Goal: Task Accomplishment & Management: Manage account settings

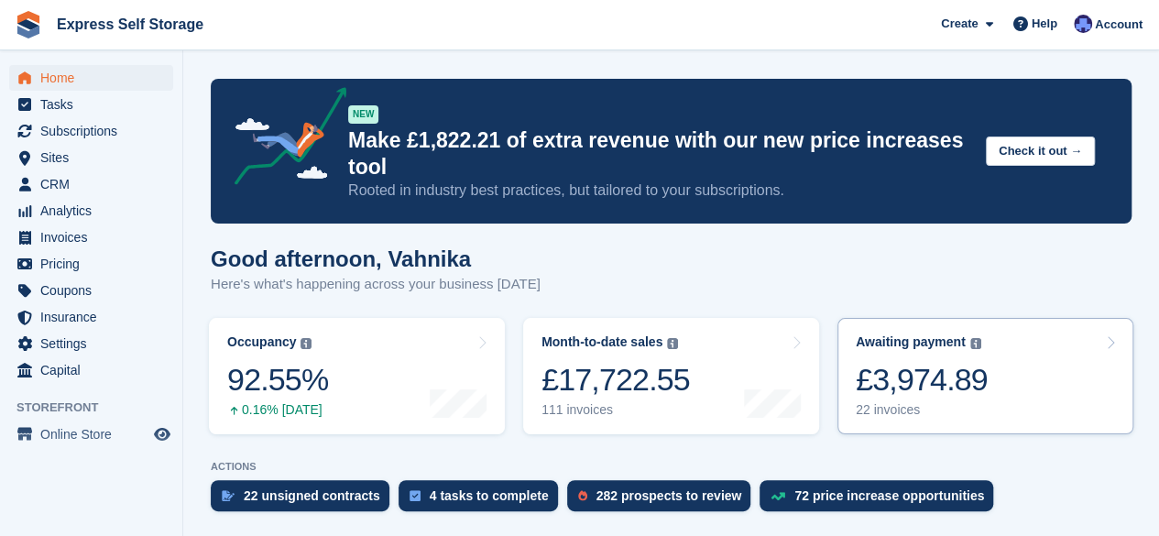
click at [905, 361] on div "£3,974.89" at bounding box center [921, 380] width 132 height 38
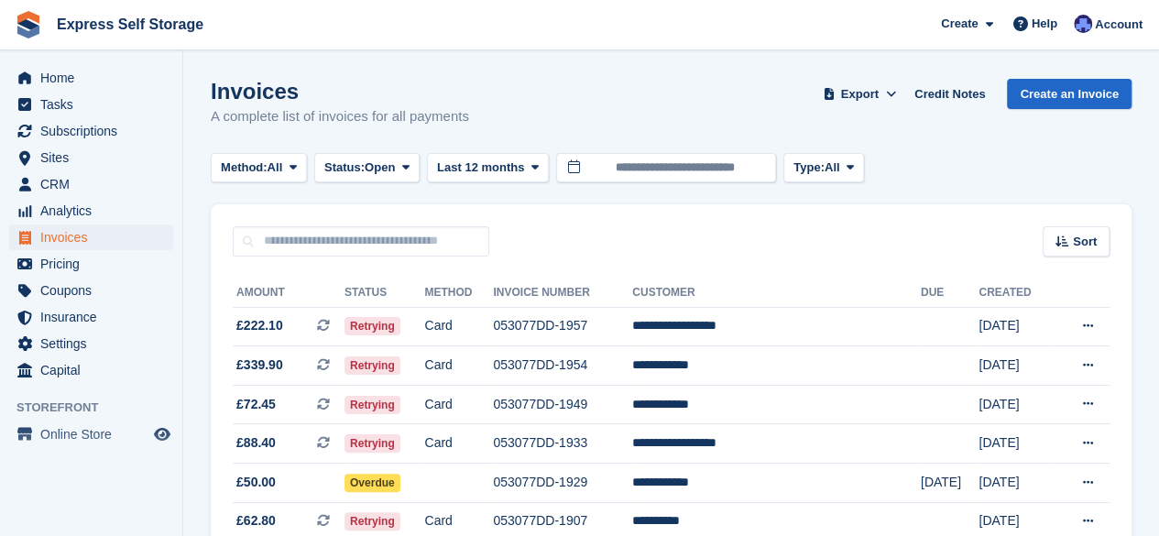
click at [920, 336] on td at bounding box center [949, 326] width 59 height 39
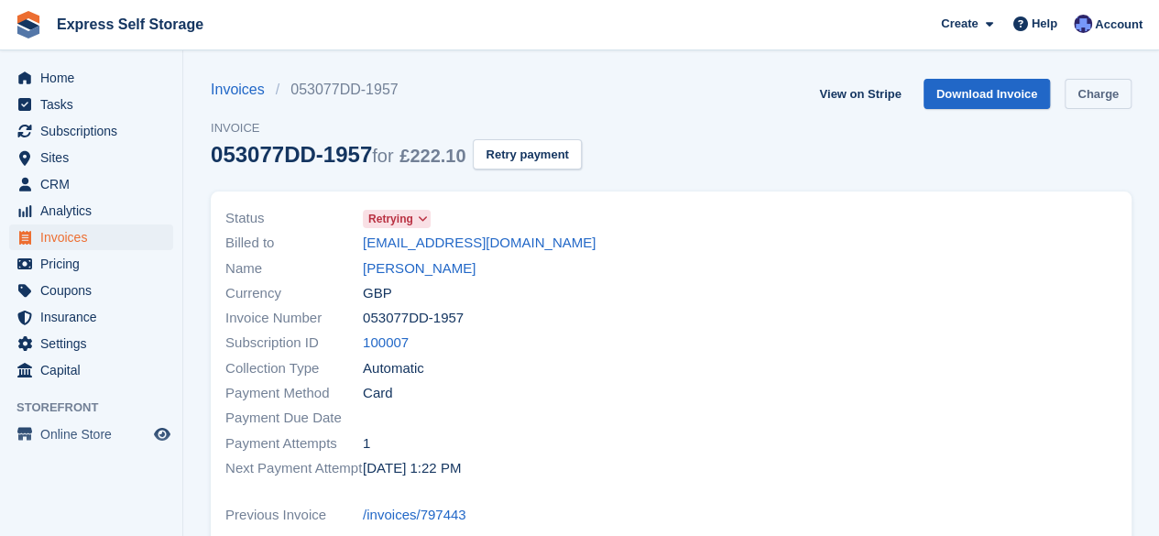
click at [1099, 96] on link "Charge" at bounding box center [1097, 94] width 67 height 30
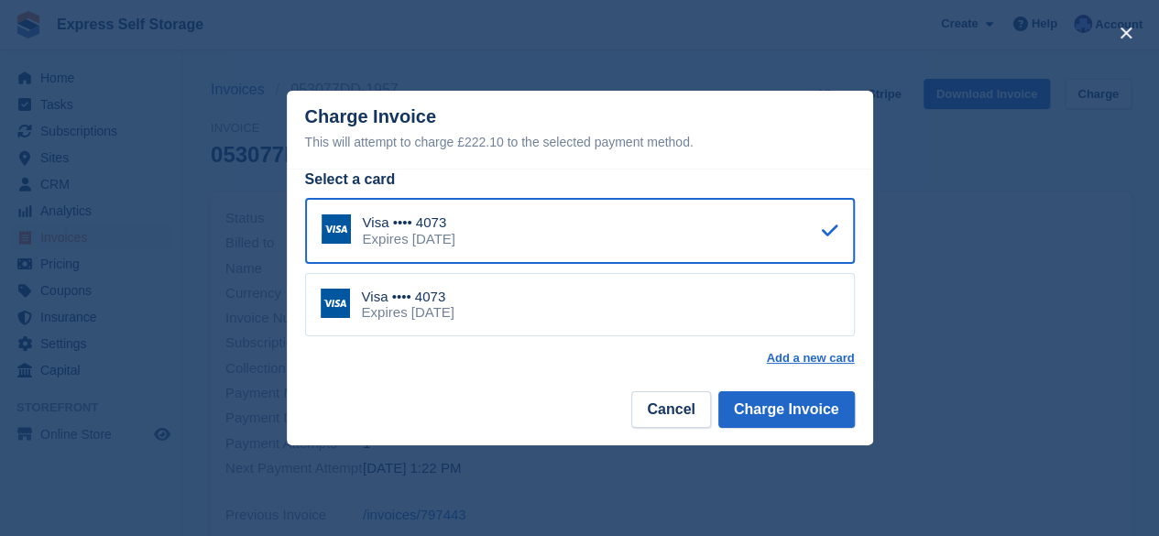
click at [751, 312] on div "Visa •••• 4073 Expires October 2029" at bounding box center [580, 305] width 550 height 64
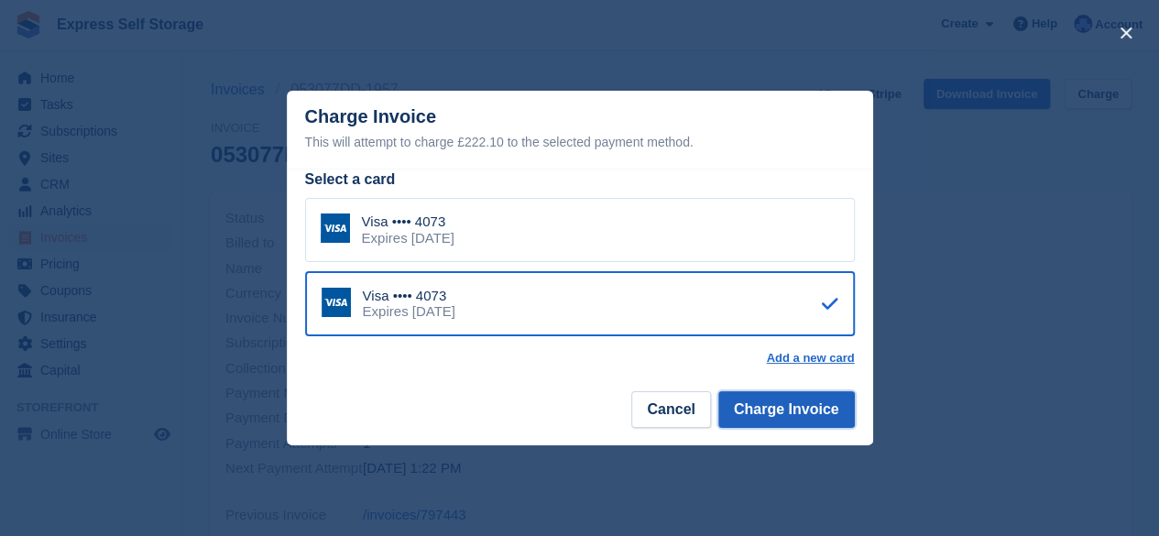
click at [813, 415] on button "Charge Invoice" at bounding box center [786, 409] width 136 height 37
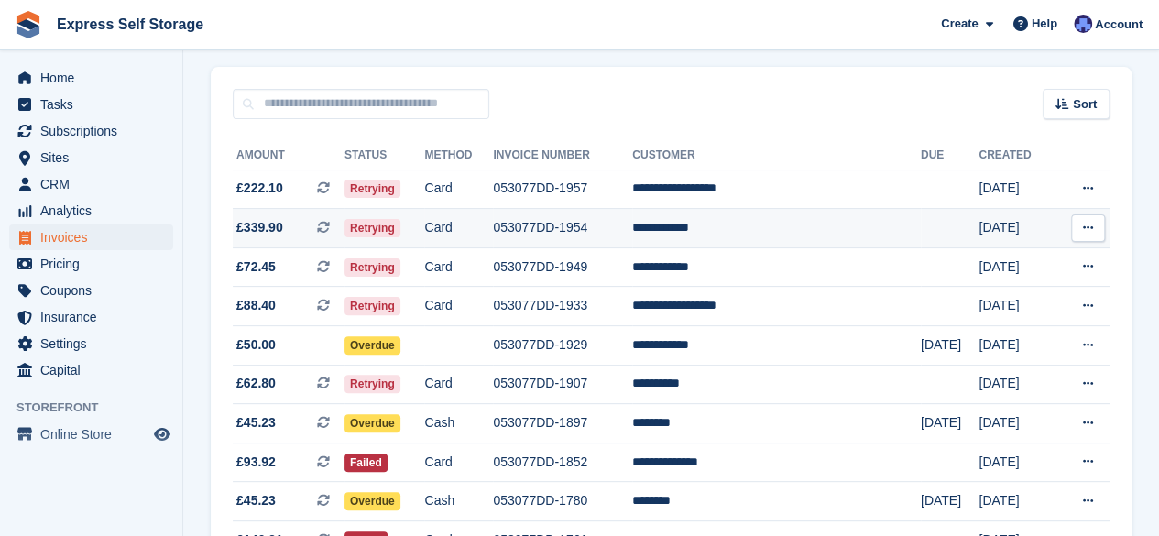
scroll to position [136, 0]
click at [579, 210] on td "053077DD-1954" at bounding box center [562, 229] width 139 height 39
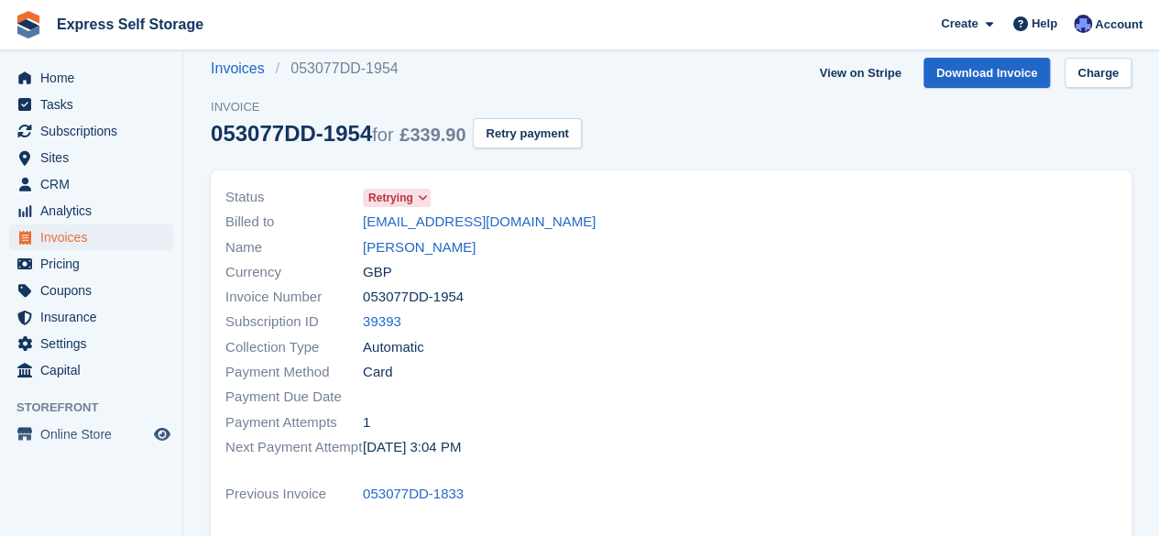
scroll to position [22, 0]
click at [559, 140] on button "Retry payment" at bounding box center [527, 132] width 108 height 30
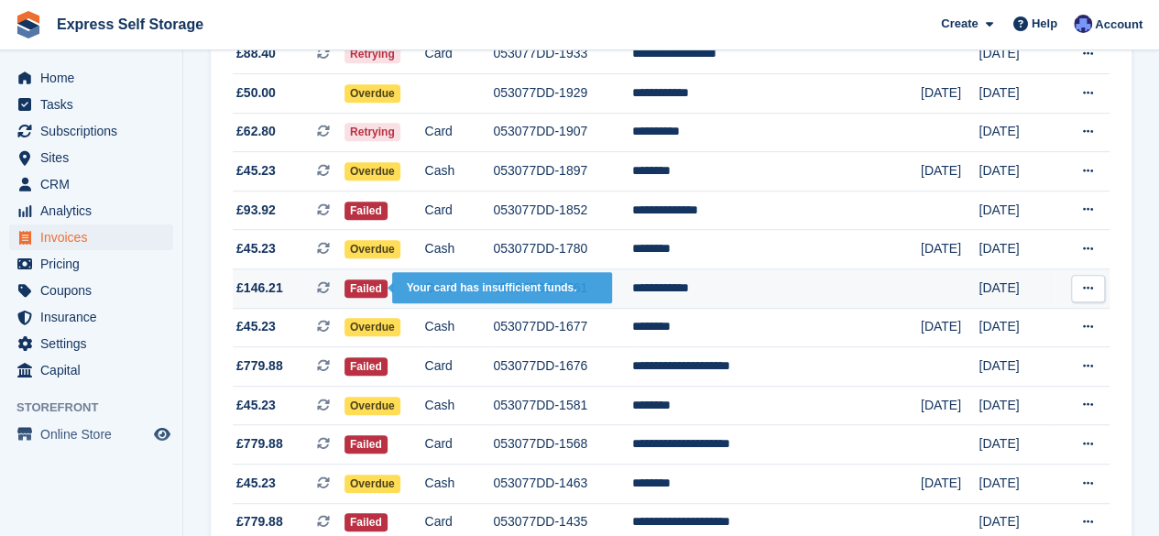
scroll to position [390, 0]
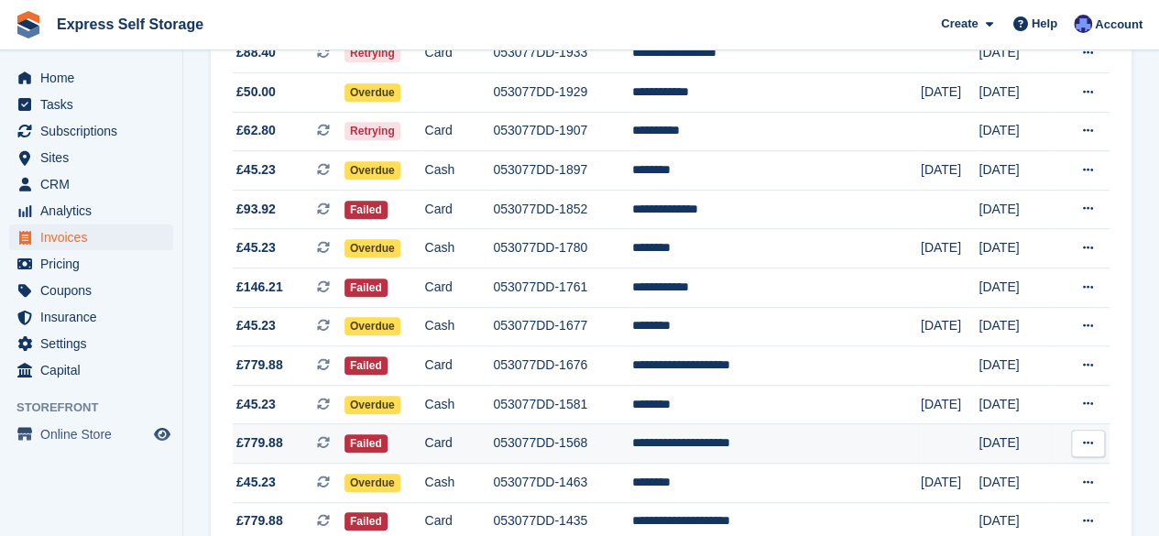
click at [465, 441] on td "Card" at bounding box center [458, 443] width 69 height 39
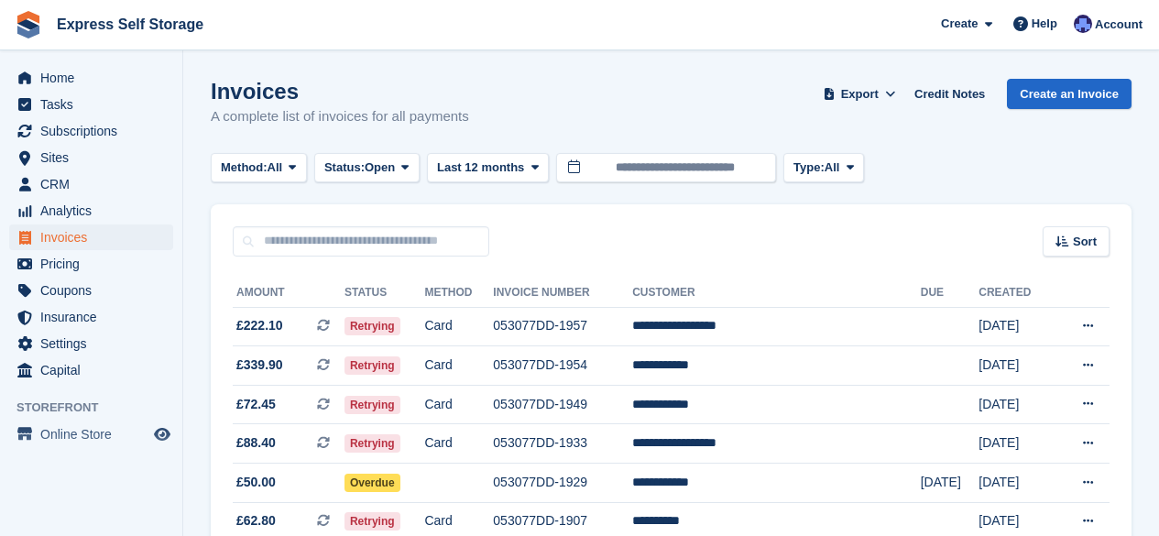
scroll to position [390, 0]
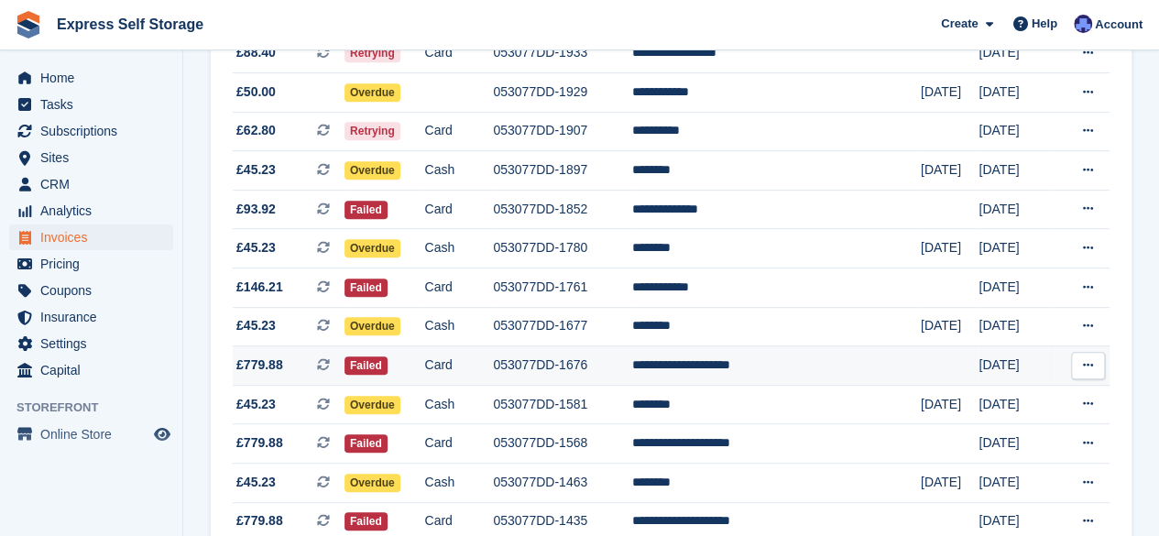
click at [424, 373] on td "Failed" at bounding box center [384, 365] width 80 height 39
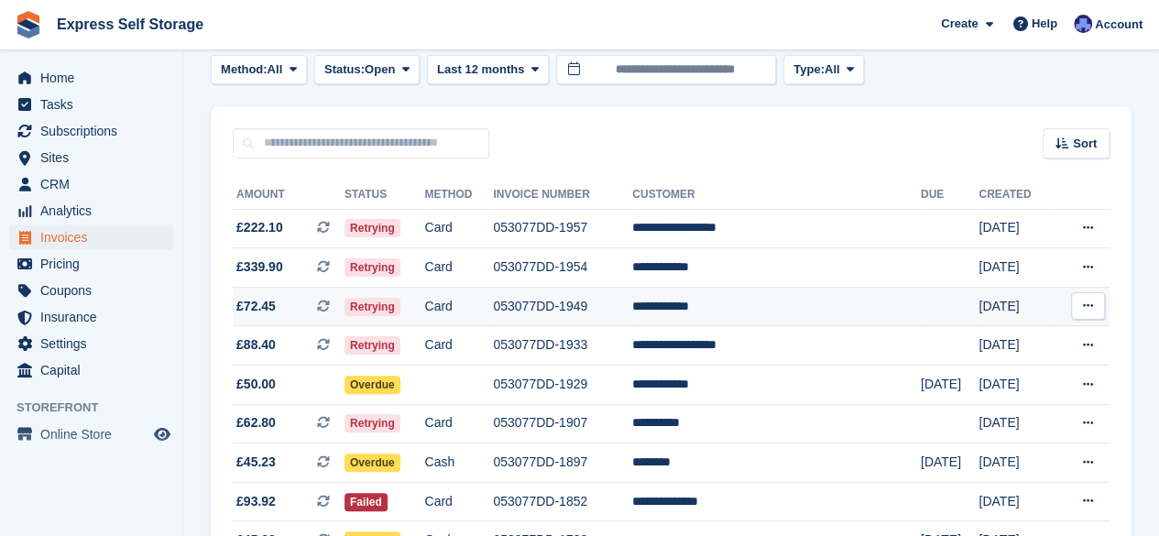
scroll to position [97, 0]
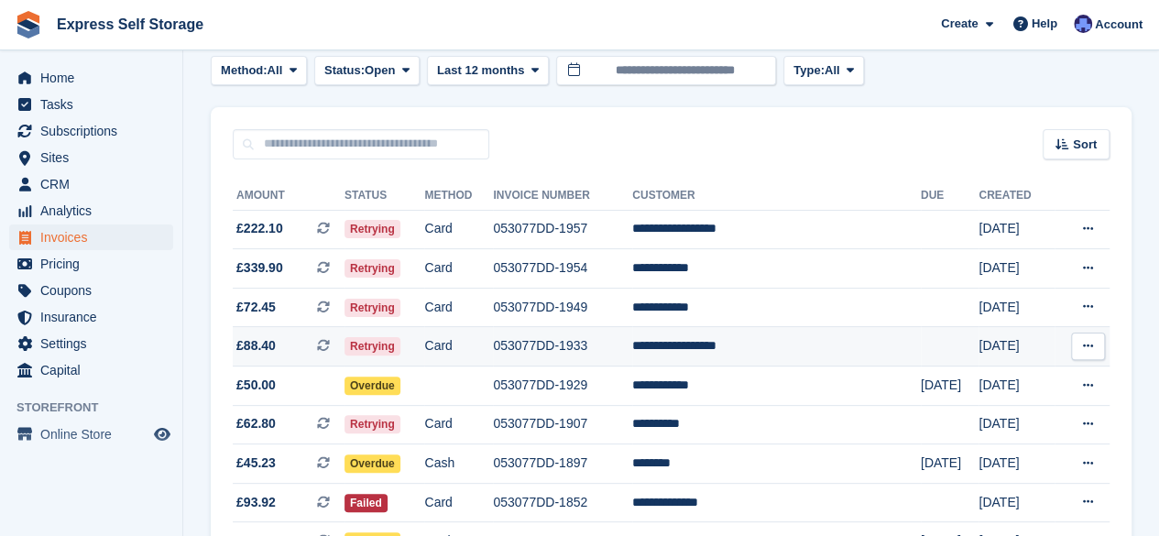
click at [603, 360] on td "053077DD-1933" at bounding box center [562, 346] width 139 height 39
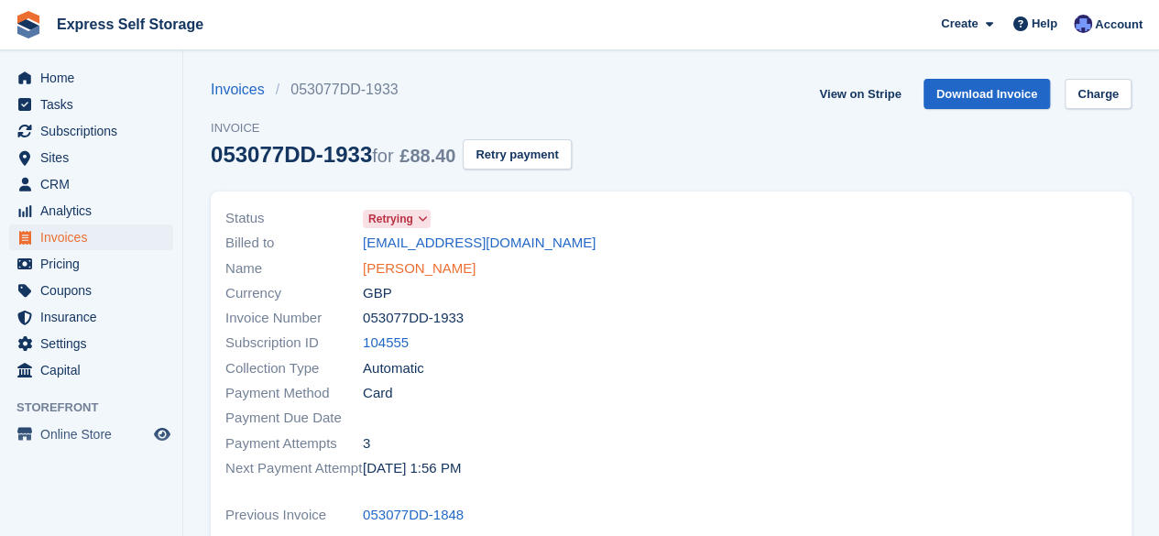
click at [426, 258] on link "[PERSON_NAME]" at bounding box center [419, 268] width 113 height 21
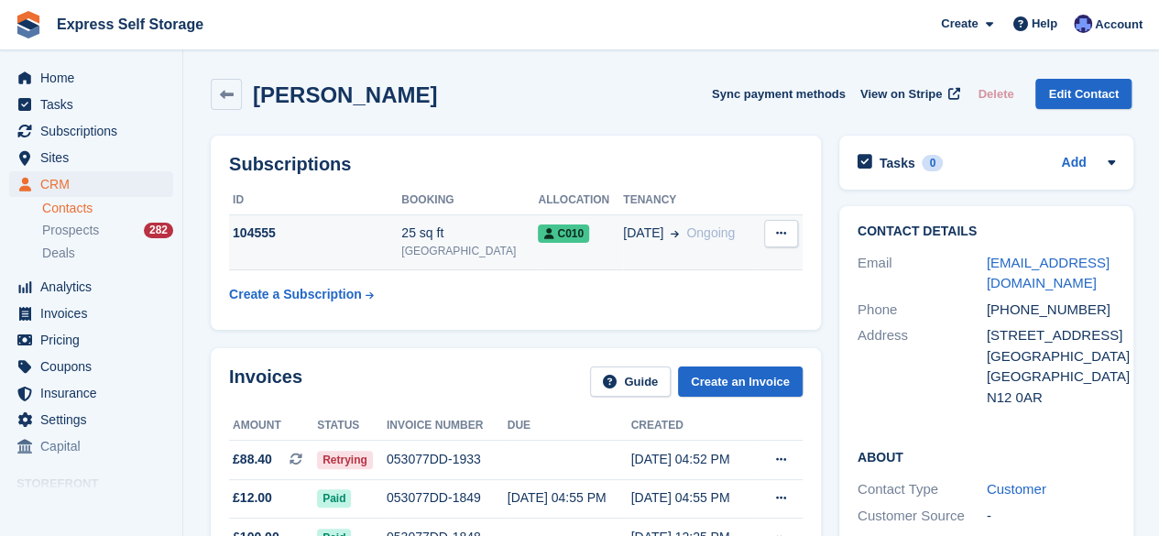
click at [660, 252] on td "29 Aug Ongoing" at bounding box center [690, 242] width 134 height 56
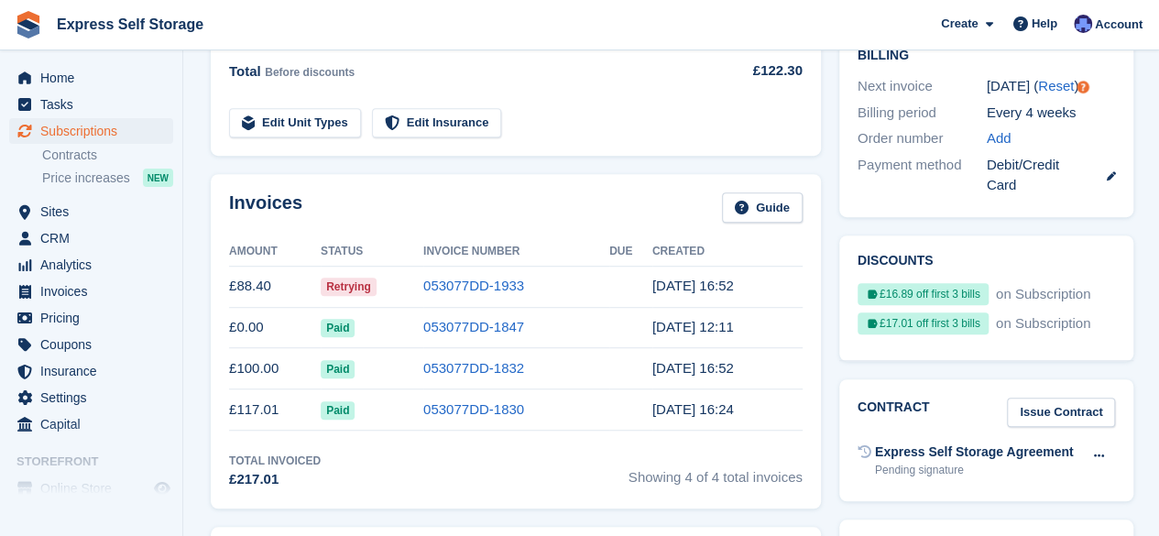
scroll to position [497, 0]
click at [605, 281] on td "053077DD-1933" at bounding box center [516, 285] width 186 height 41
click at [276, 281] on td "£88.40" at bounding box center [275, 285] width 92 height 41
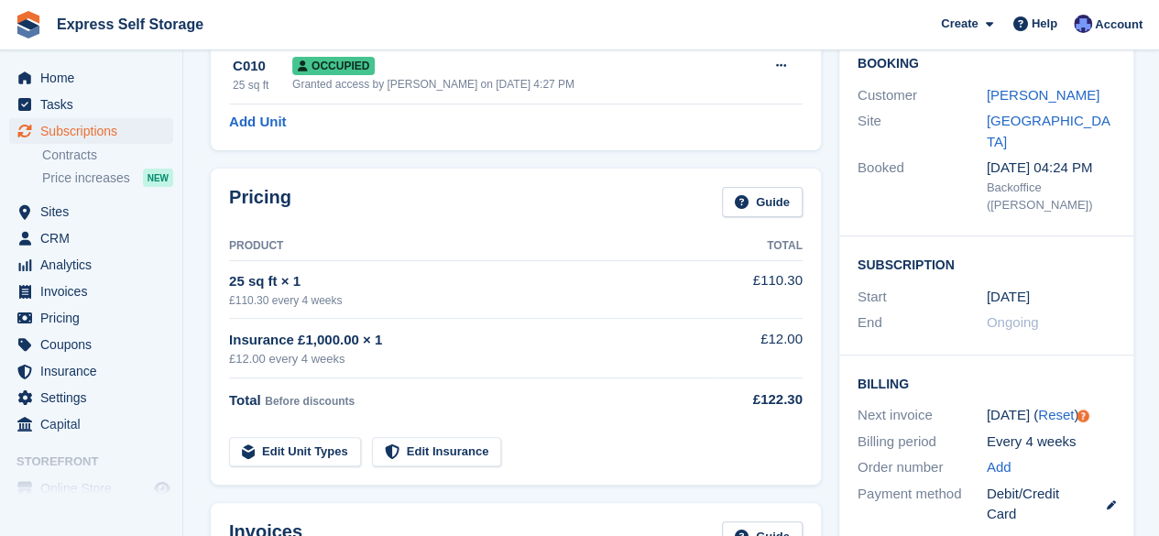
scroll to position [0, 0]
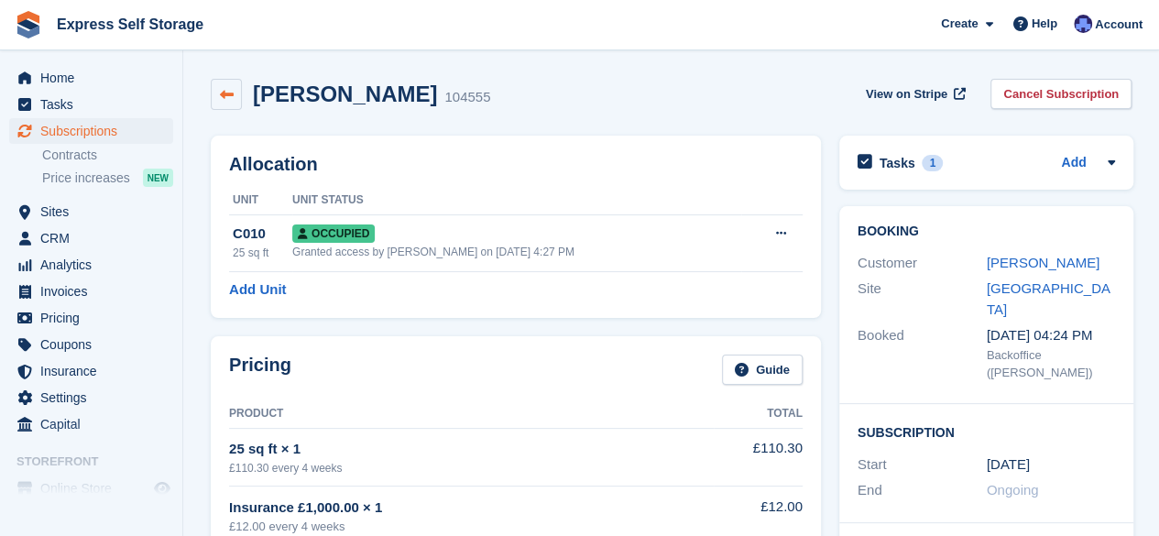
click at [231, 93] on icon at bounding box center [227, 95] width 14 height 14
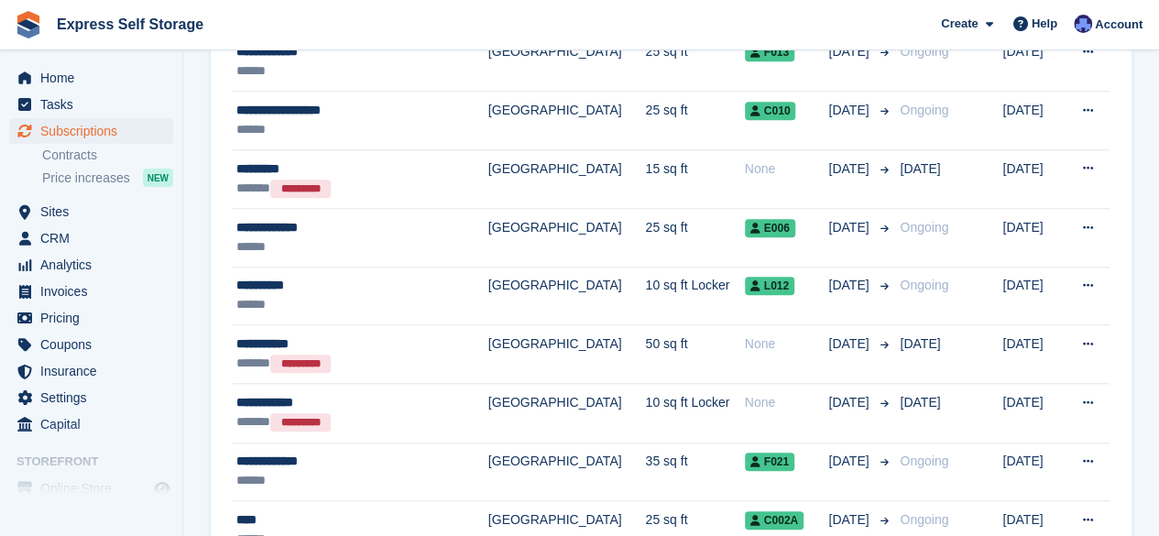
scroll to position [711, 0]
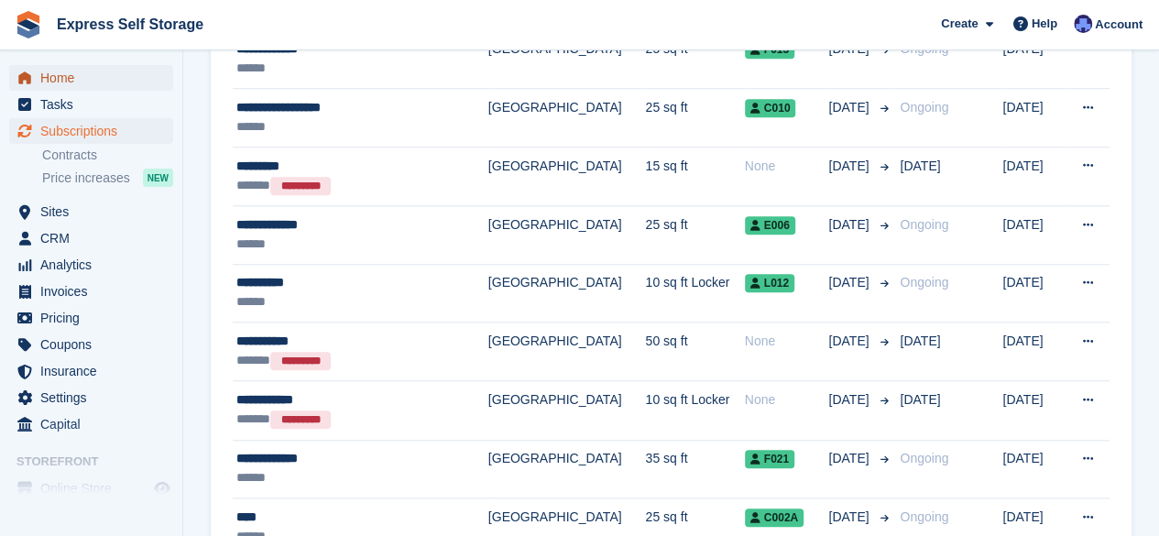
click at [104, 80] on span "Home" at bounding box center [95, 78] width 110 height 26
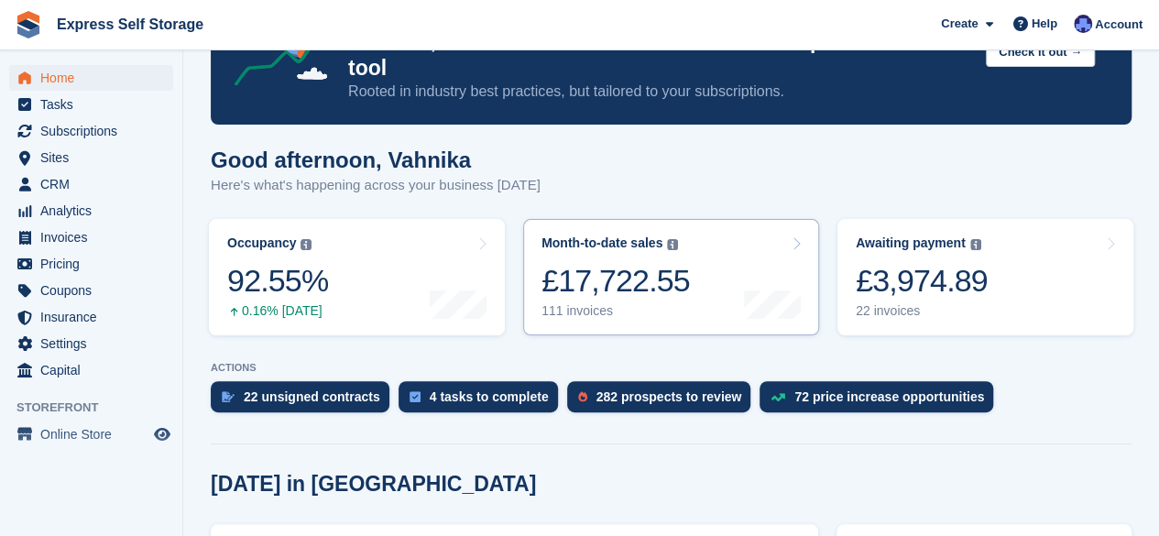
scroll to position [100, 0]
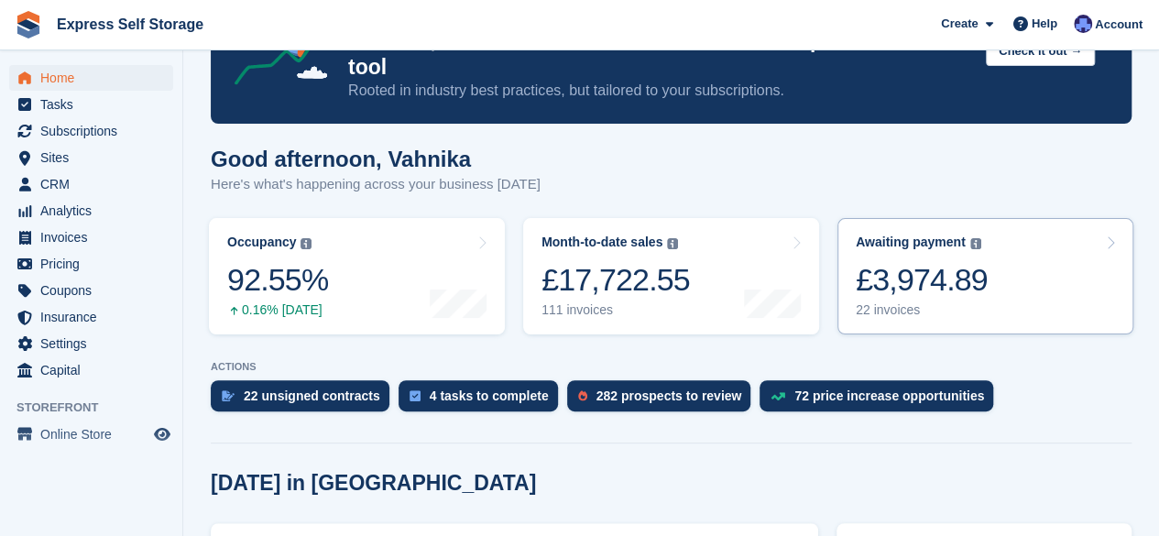
click at [928, 272] on div "£3,974.89" at bounding box center [921, 280] width 132 height 38
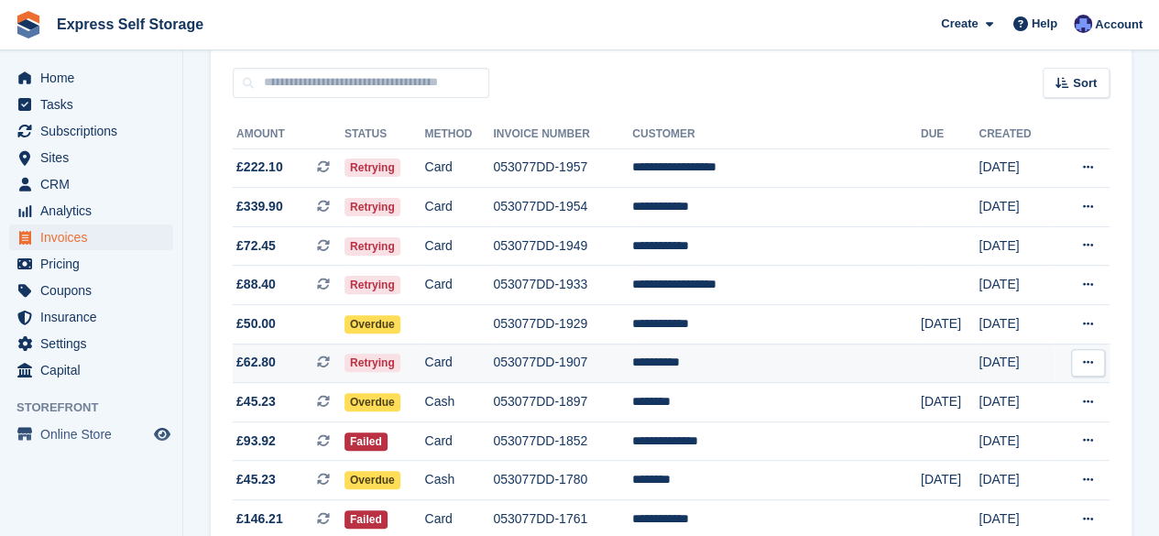
scroll to position [159, 0]
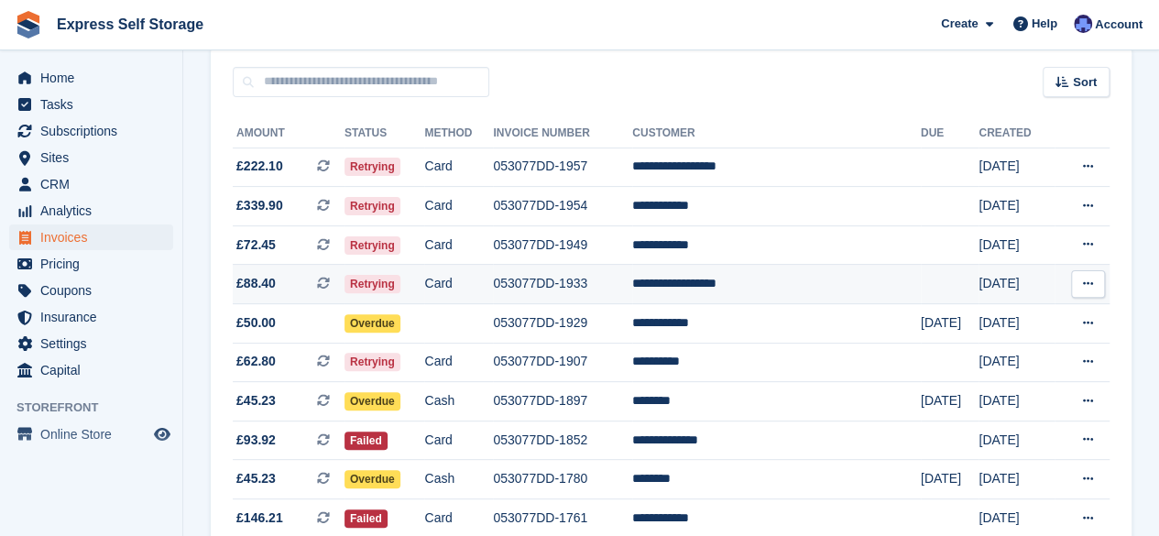
click at [778, 278] on td "**********" at bounding box center [776, 284] width 289 height 39
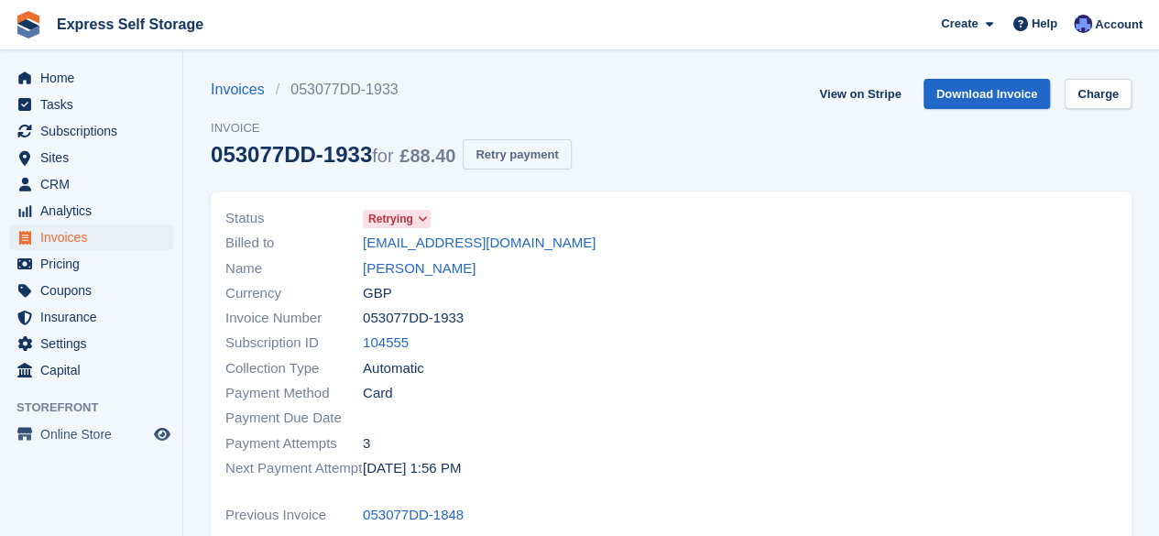
click at [565, 151] on button "Retry payment" at bounding box center [517, 154] width 108 height 30
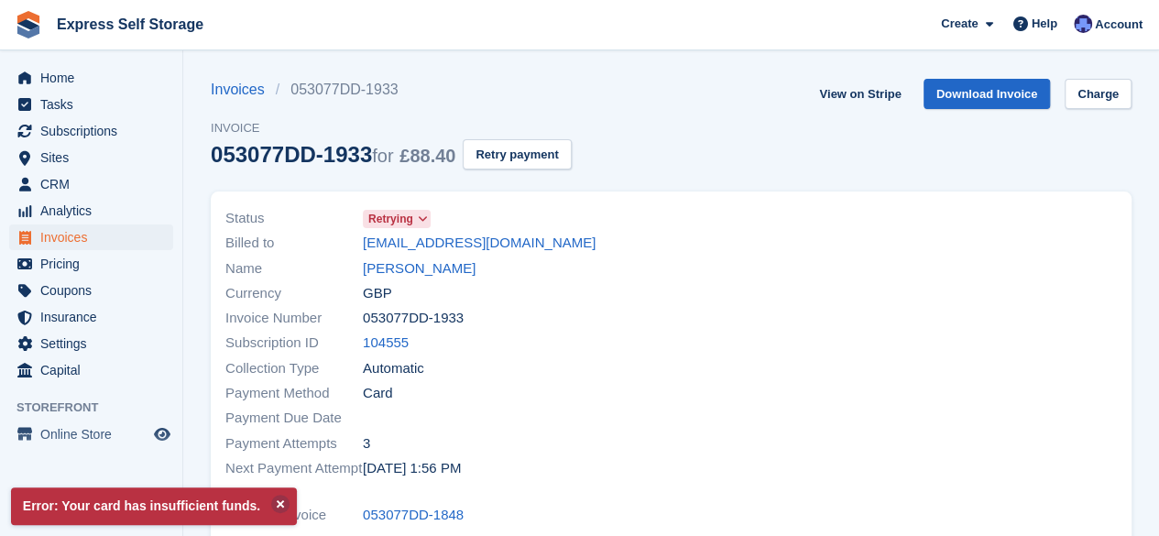
drag, startPoint x: 355, startPoint y: 243, endPoint x: 615, endPoint y: 245, distance: 260.1
click at [615, 245] on div "Billed to paktinneamatullah2018@gmail.com" at bounding box center [442, 243] width 435 height 25
copy div "paktinneamatullah2018@gmail.com"
click at [739, 152] on div "Invoices 053077DD-1933 Invoice 053077DD-1933 for £88.40 Retry payment View on S…" at bounding box center [671, 135] width 920 height 113
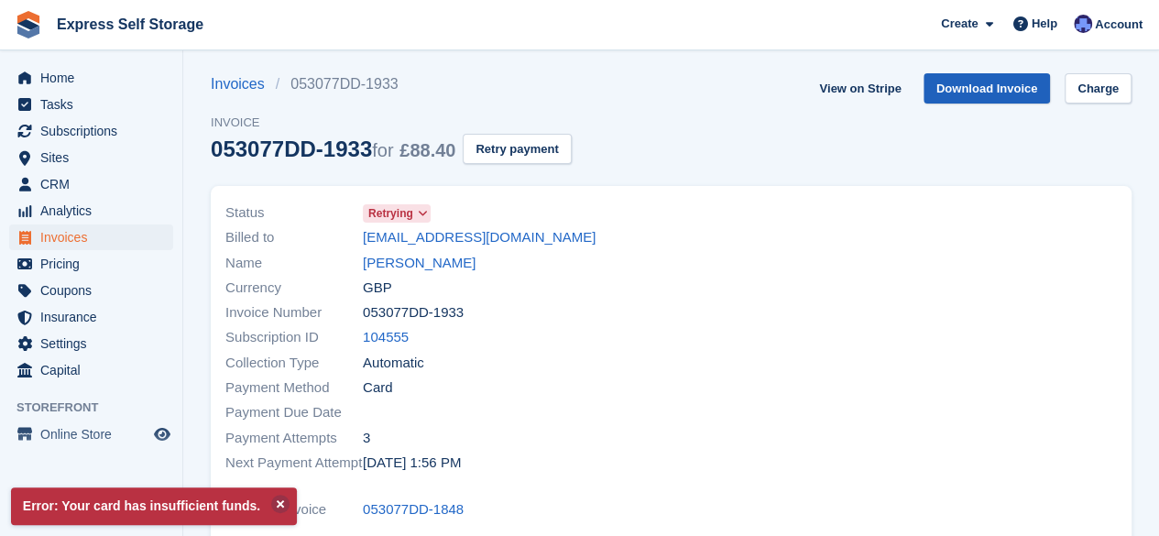
scroll to position [3, 0]
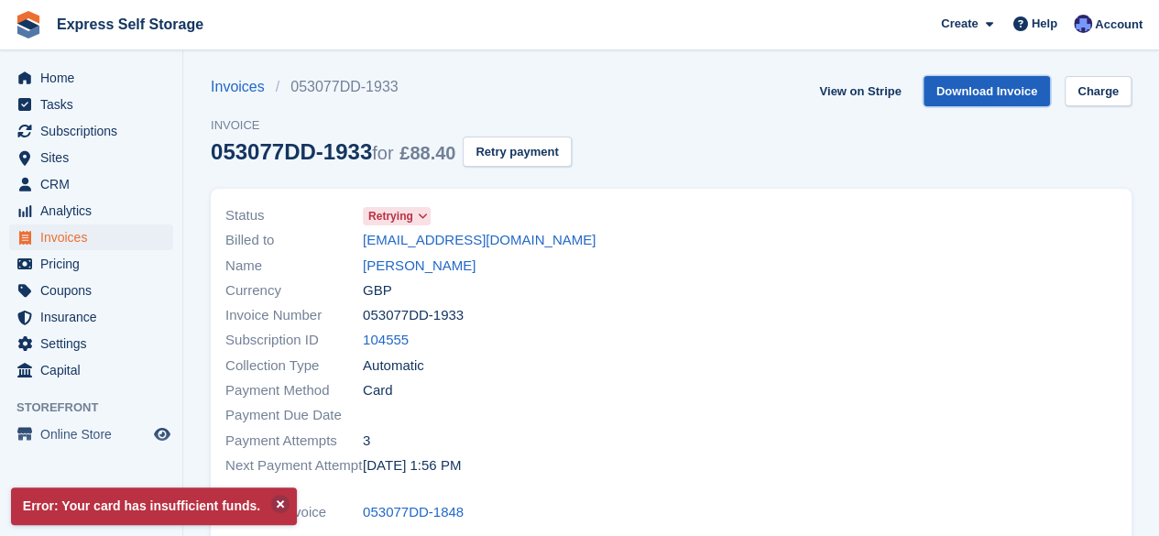
click at [997, 91] on link "Download Invoice" at bounding box center [986, 91] width 127 height 30
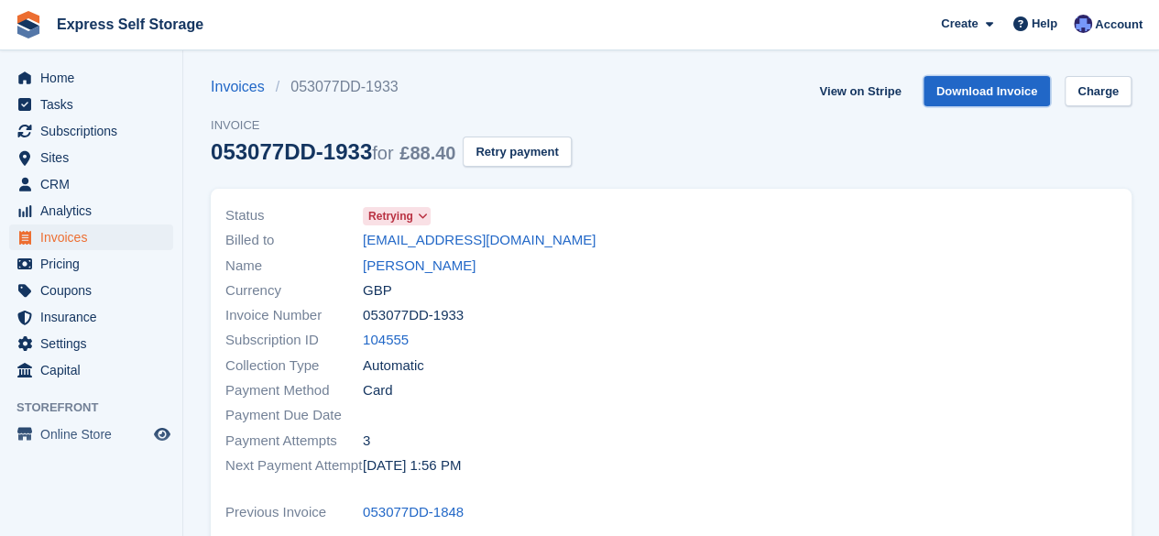
scroll to position [0, 0]
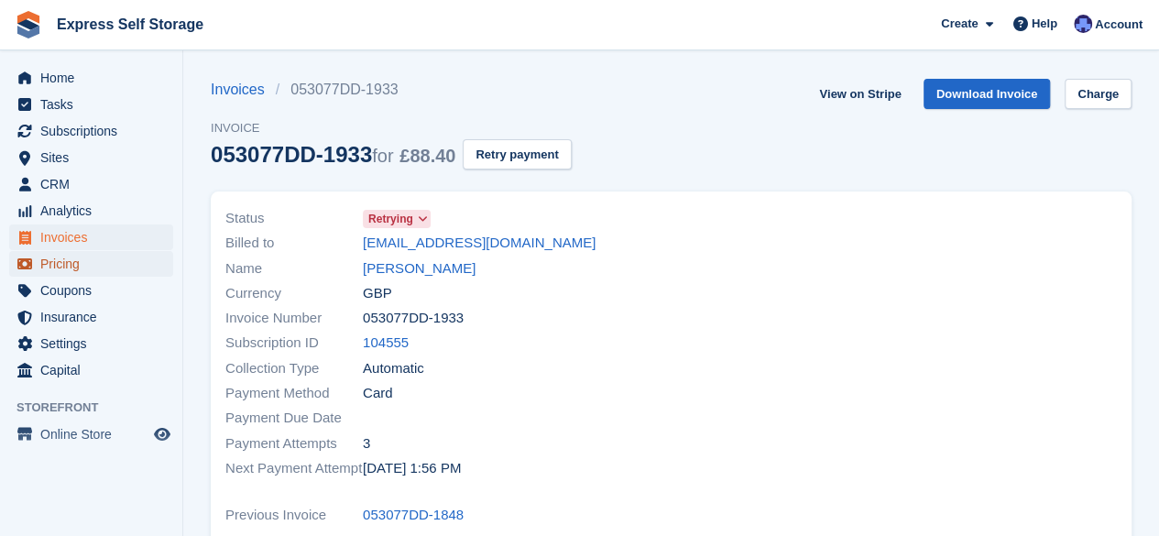
click at [73, 262] on span "Pricing" at bounding box center [95, 264] width 110 height 26
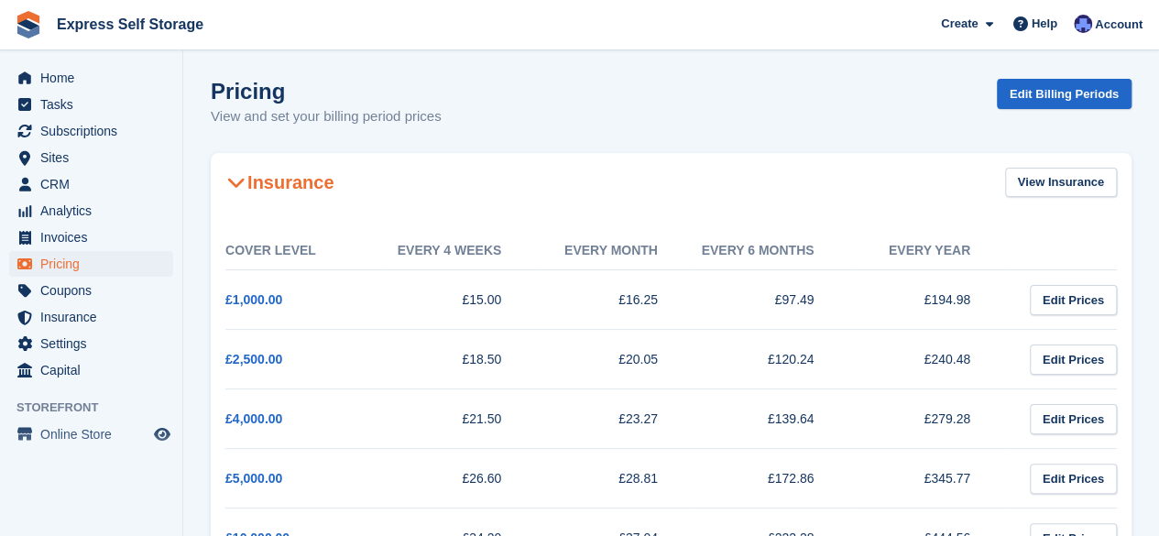
click at [245, 178] on span at bounding box center [236, 182] width 22 height 22
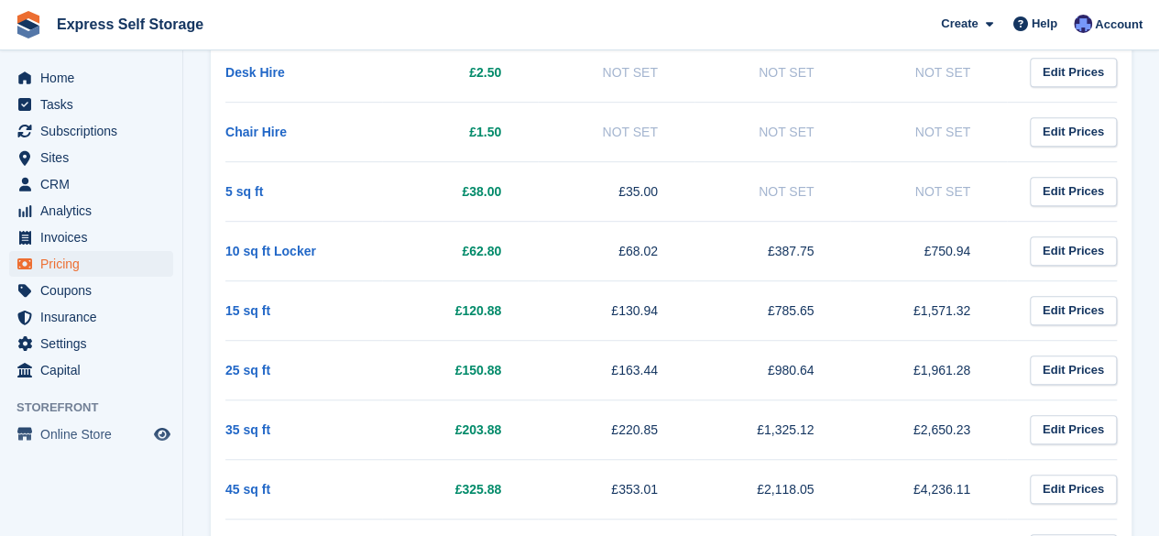
scroll to position [483, 0]
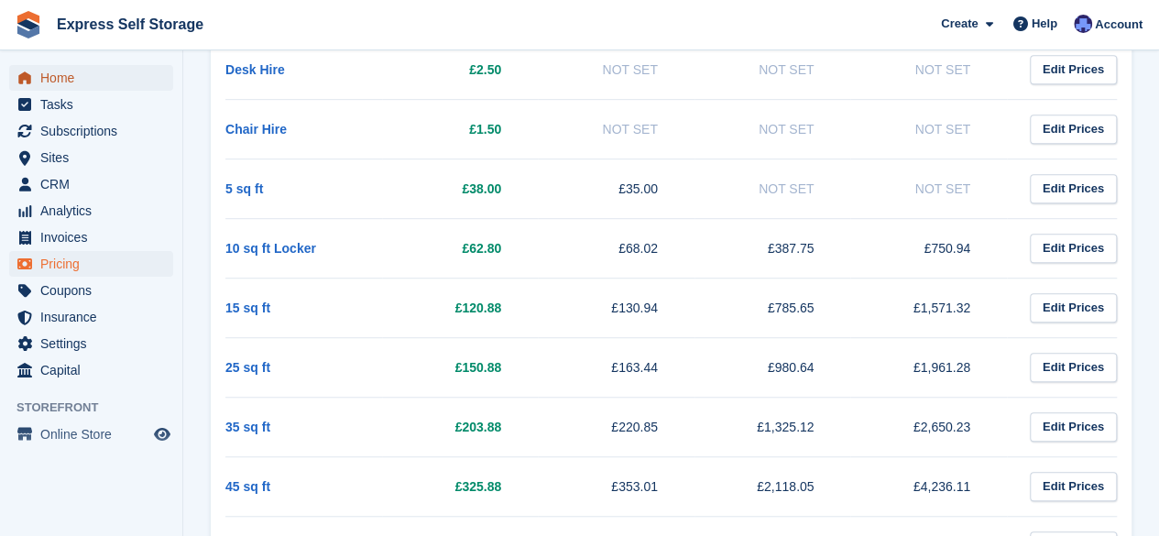
click at [92, 88] on span "Home" at bounding box center [95, 78] width 110 height 26
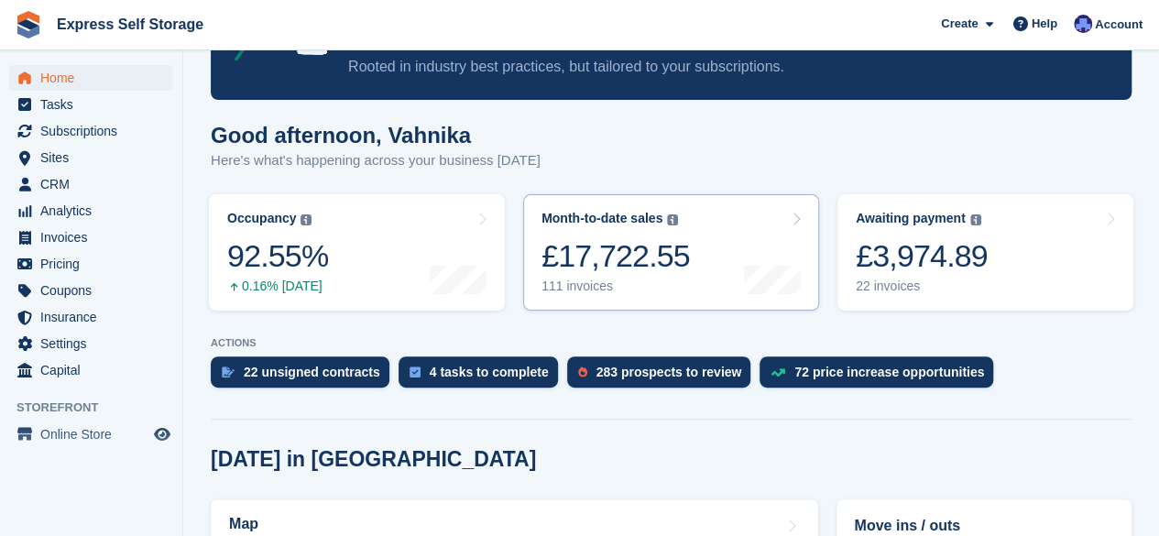
scroll to position [125, 0]
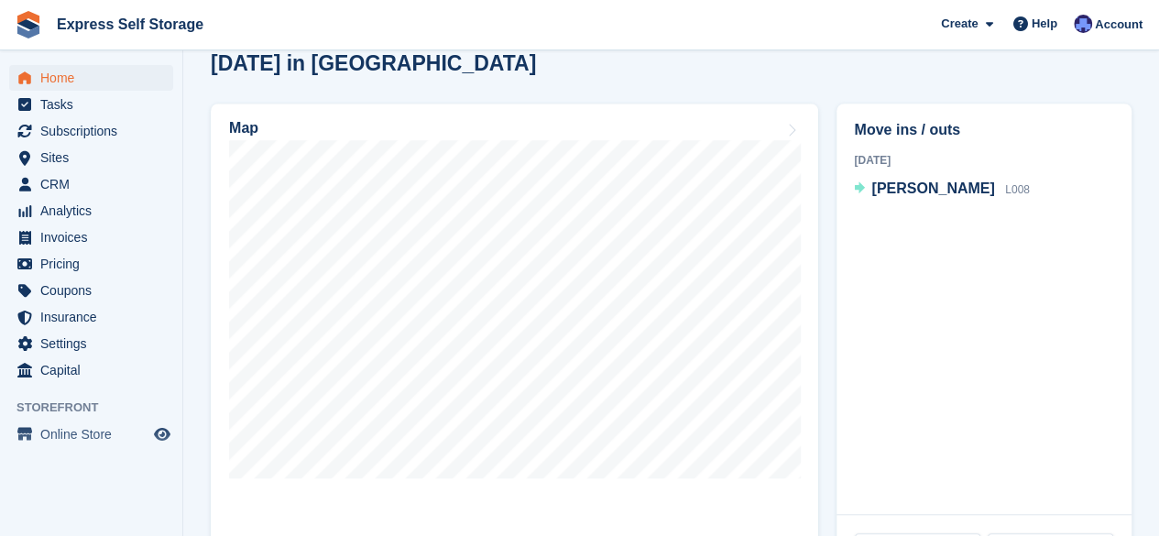
scroll to position [520, 0]
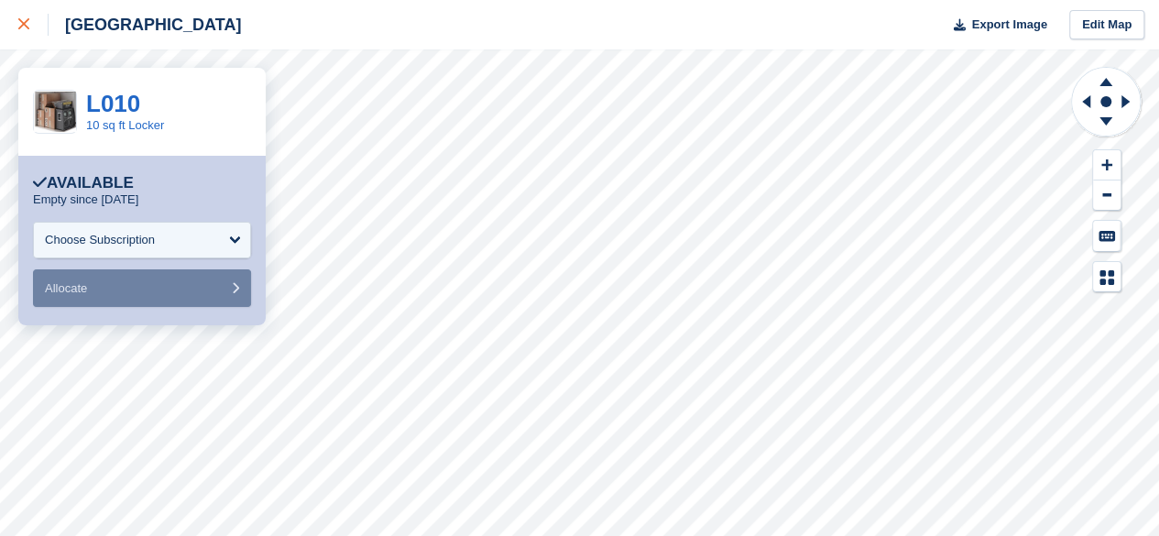
click at [33, 30] on div at bounding box center [33, 25] width 30 height 22
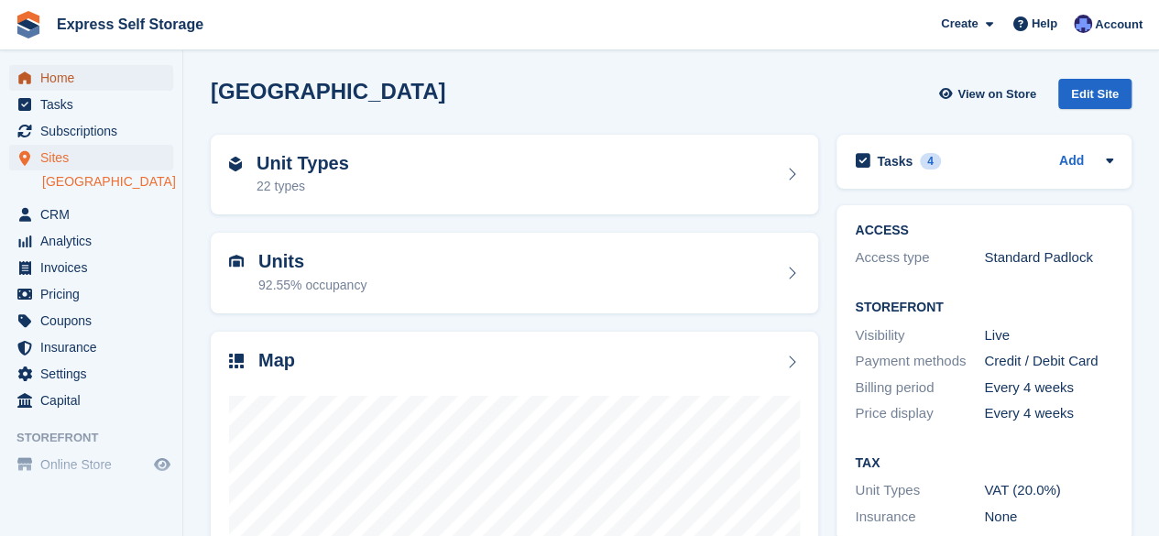
click at [93, 75] on span "Home" at bounding box center [95, 78] width 110 height 26
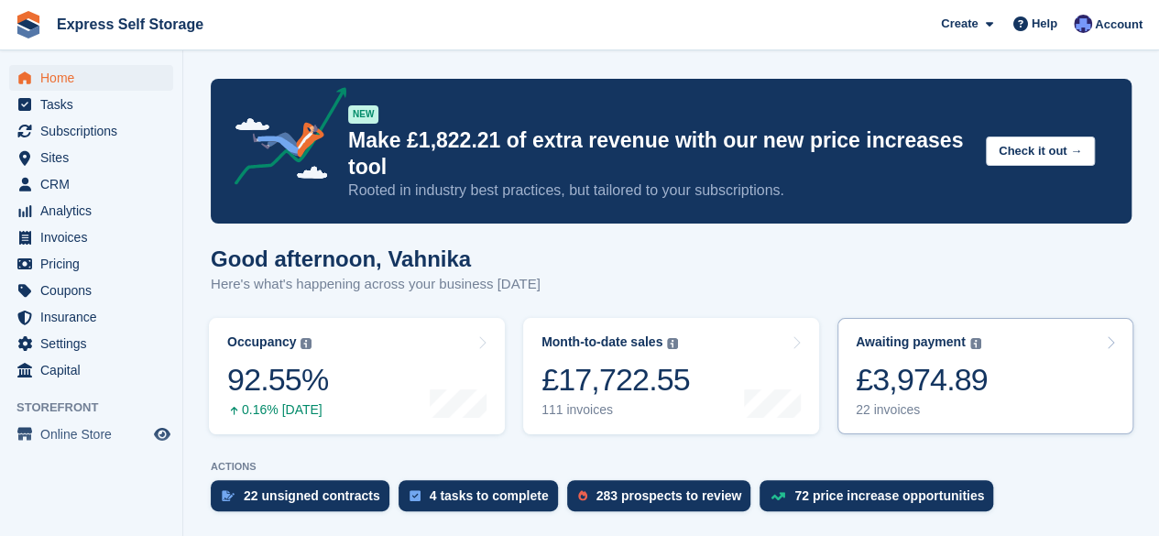
click at [946, 361] on div "£3,974.89" at bounding box center [921, 380] width 132 height 38
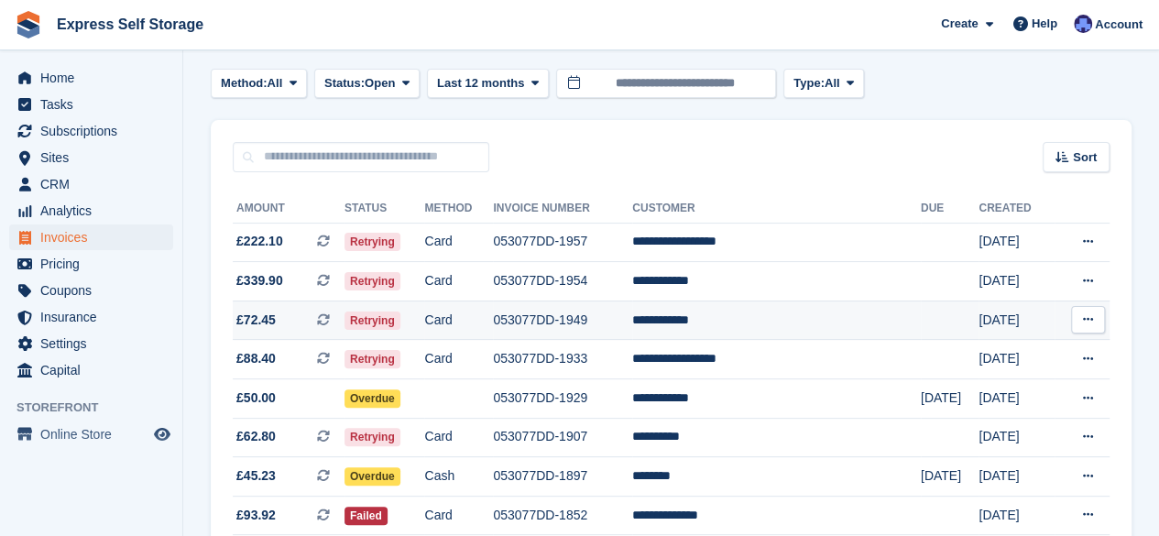
scroll to position [91, 0]
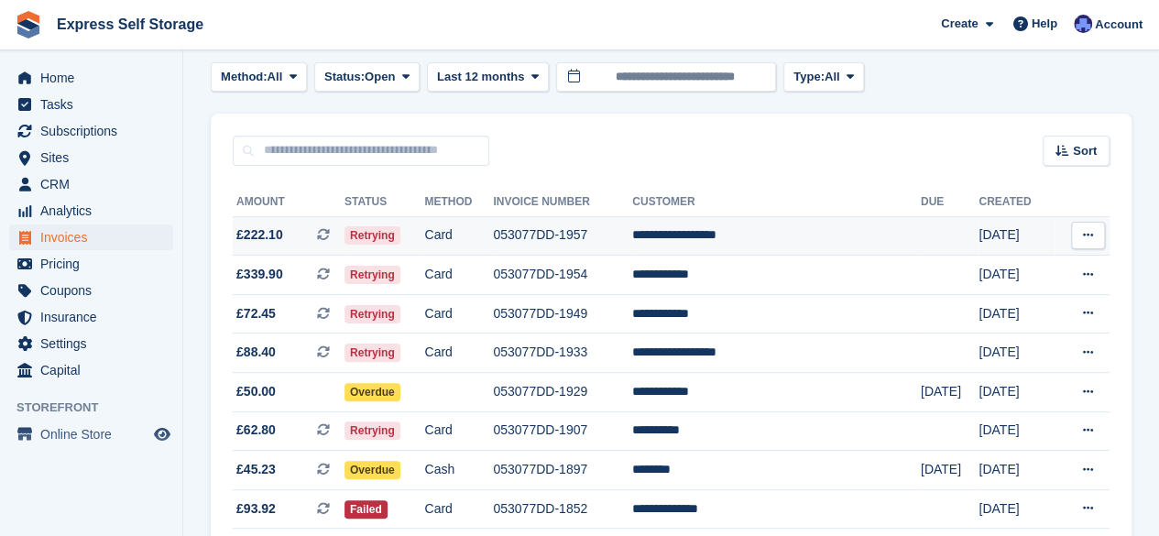
click at [747, 241] on td "**********" at bounding box center [776, 235] width 289 height 39
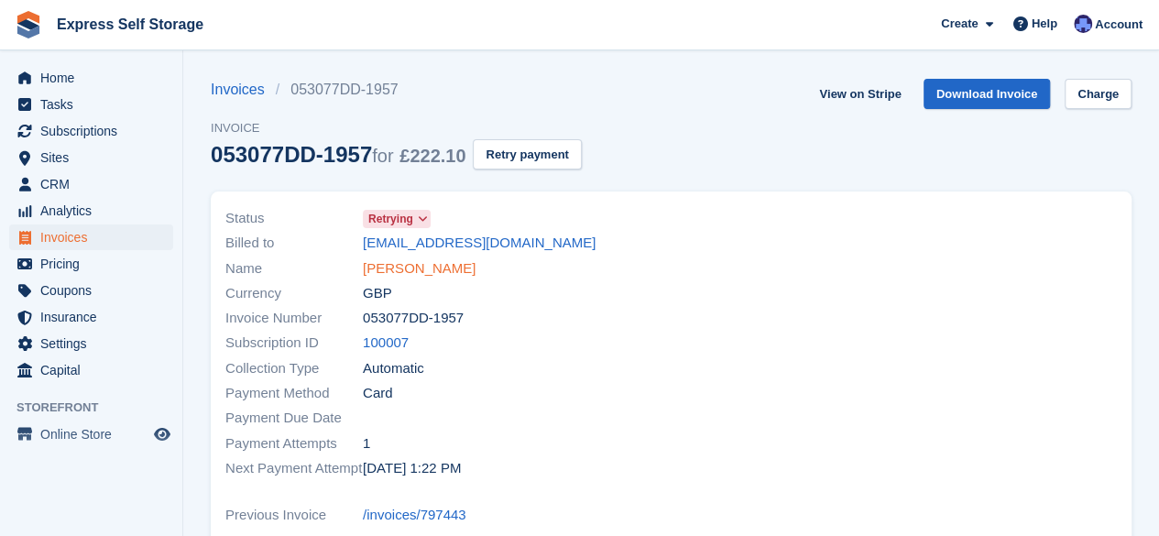
click at [447, 263] on link "[PERSON_NAME]" at bounding box center [419, 268] width 113 height 21
